Goal: Transaction & Acquisition: Purchase product/service

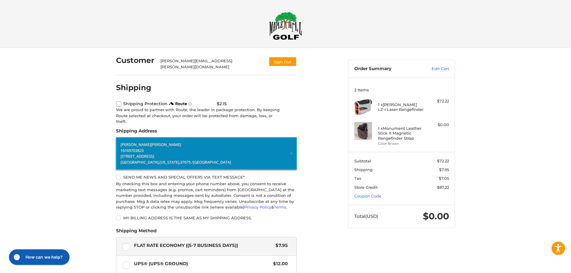
click at [160, 148] on p "16169703823" at bounding box center [207, 151] width 172 height 6
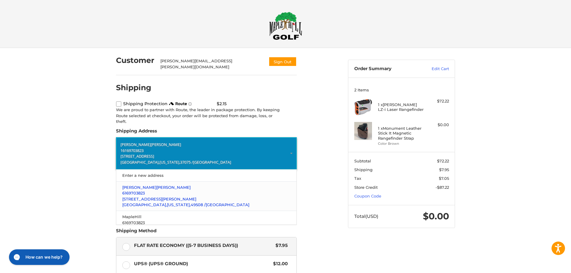
click at [171, 192] on p "6169703823" at bounding box center [206, 193] width 169 height 6
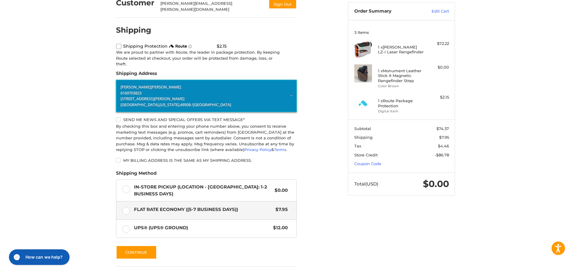
scroll to position [60, 0]
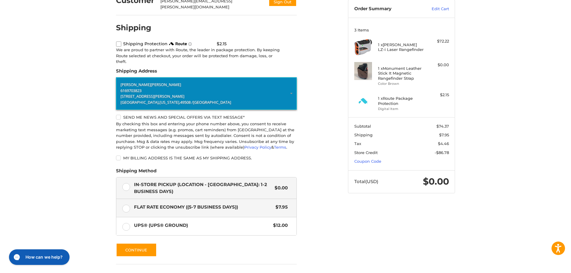
click at [160, 179] on label "In-Store Pickup (Location - Grandville: 1-2 BUSINESS DAYS) $0.00" at bounding box center [206, 188] width 180 height 21
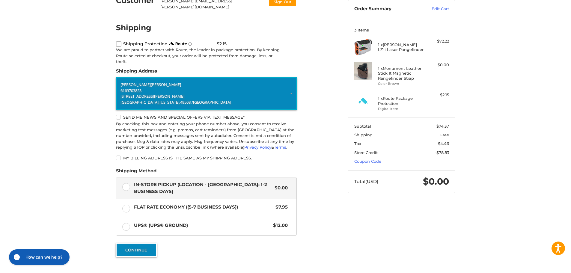
click at [134, 244] on button "Continue" at bounding box center [136, 250] width 41 height 14
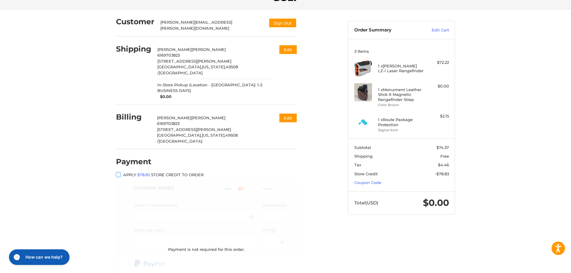
scroll to position [0, 0]
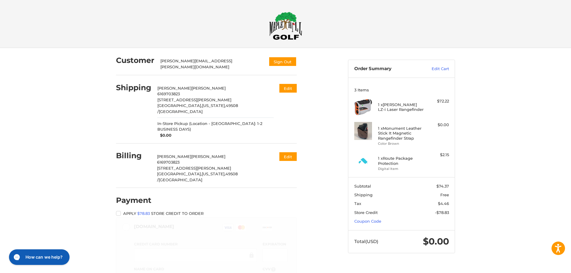
click at [483, 109] on div "Customer ritchie.jeremiah@gmail.com Sign Out Shipping Jeremiah Ritchie 61697038…" at bounding box center [285, 222] width 571 height 349
click at [292, 87] on button "Edit" at bounding box center [287, 89] width 19 height 10
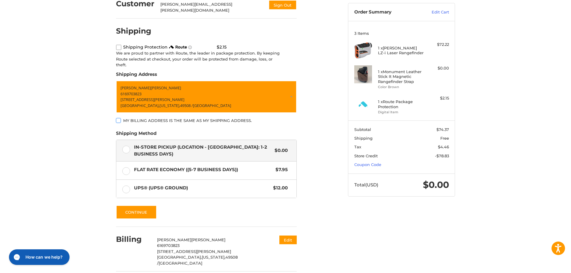
scroll to position [74, 0]
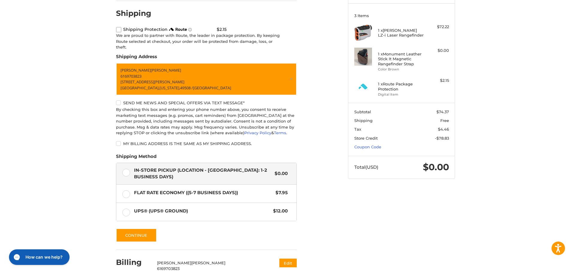
click at [186, 132] on div "By checking this box and entering your phone number above, you consent to recei…" at bounding box center [206, 121] width 181 height 29
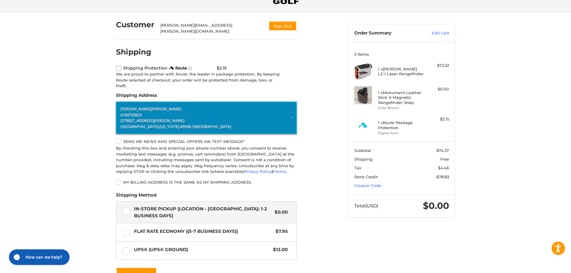
scroll to position [0, 0]
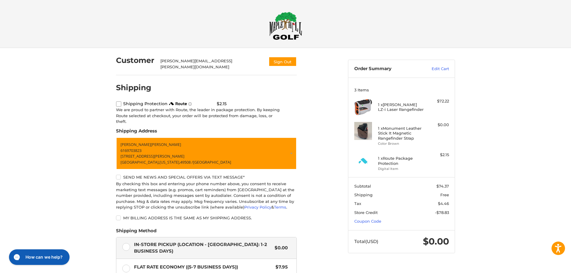
click at [289, 19] on img at bounding box center [285, 26] width 33 height 28
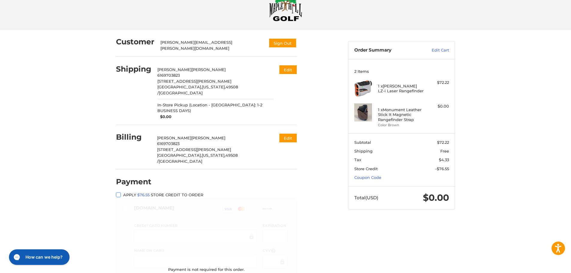
scroll to position [13, 0]
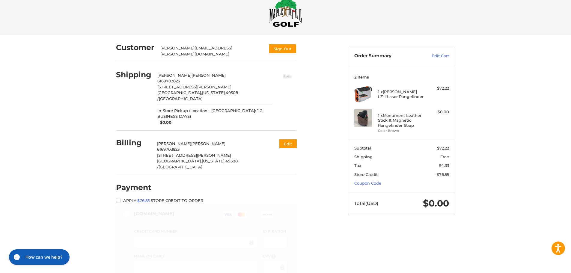
click at [296, 75] on button "Edit" at bounding box center [287, 76] width 19 height 10
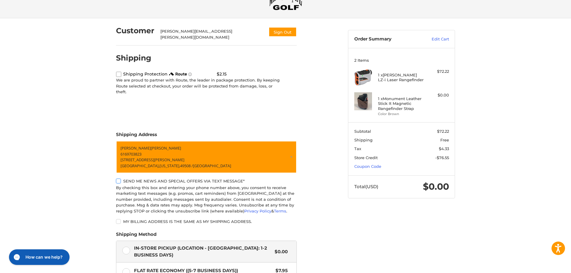
scroll to position [30, 0]
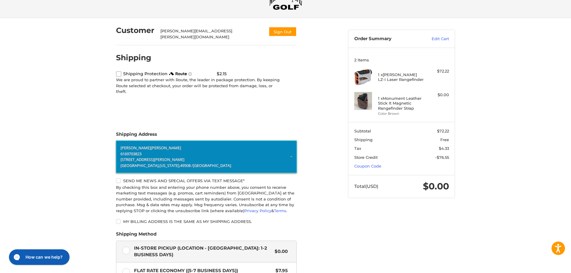
click at [154, 152] on p "6169703823" at bounding box center [207, 154] width 172 height 6
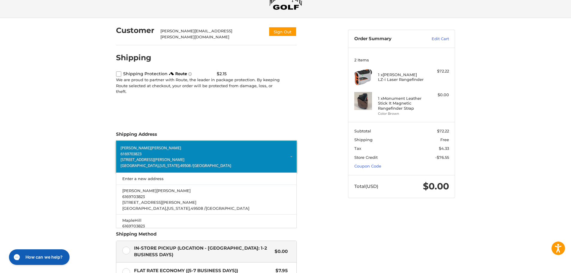
click at [209, 151] on p "6169703823" at bounding box center [207, 154] width 172 height 6
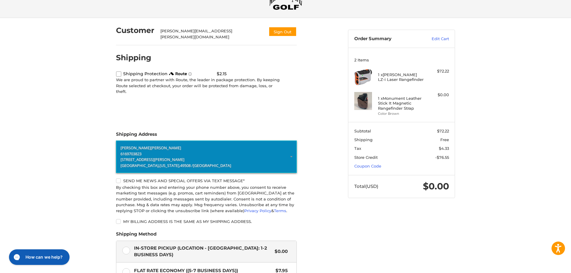
click at [202, 151] on p "6169703823" at bounding box center [207, 154] width 172 height 6
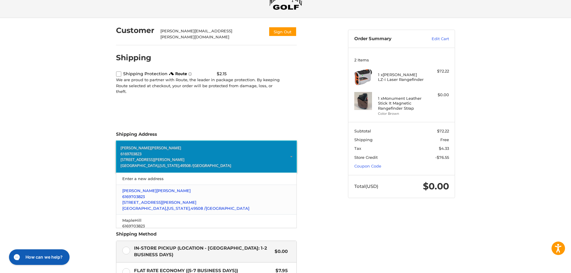
click at [170, 188] on p "Jeremiah Ritchie" at bounding box center [206, 191] width 169 height 6
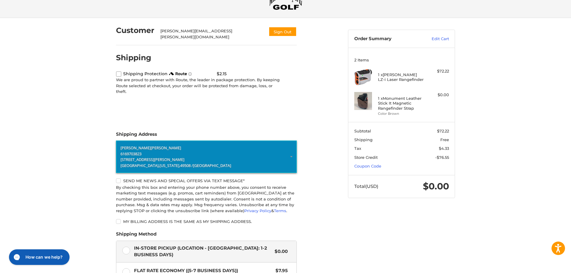
click at [183, 151] on p "6169703823" at bounding box center [207, 154] width 172 height 6
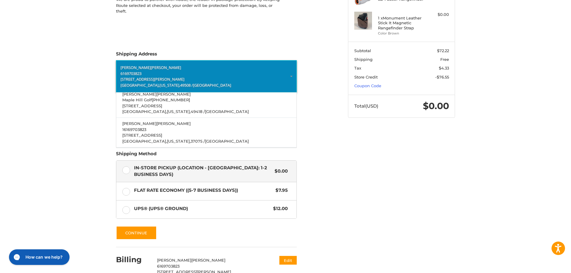
scroll to position [120, 0]
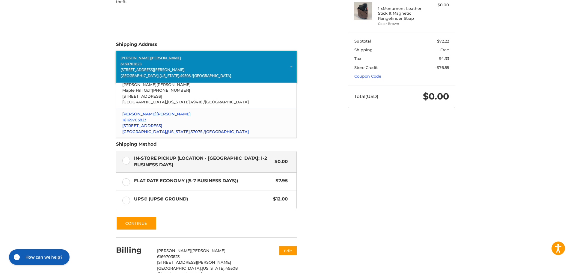
click at [167, 129] on span "[US_STATE]," at bounding box center [179, 131] width 24 height 5
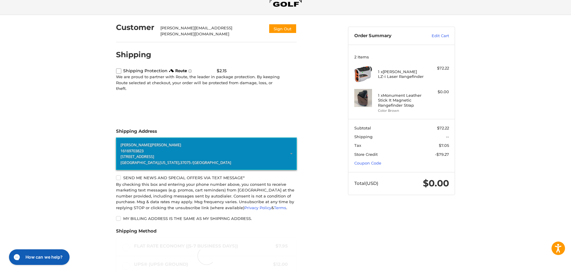
scroll to position [30, 0]
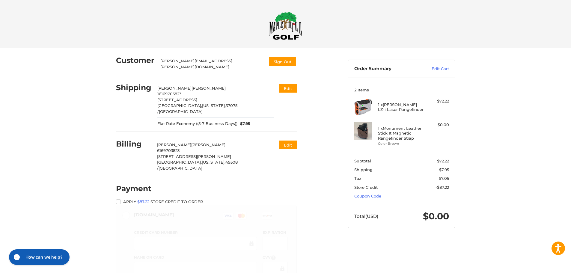
click at [277, 26] on img at bounding box center [285, 26] width 33 height 28
